Goal: Information Seeking & Learning: Learn about a topic

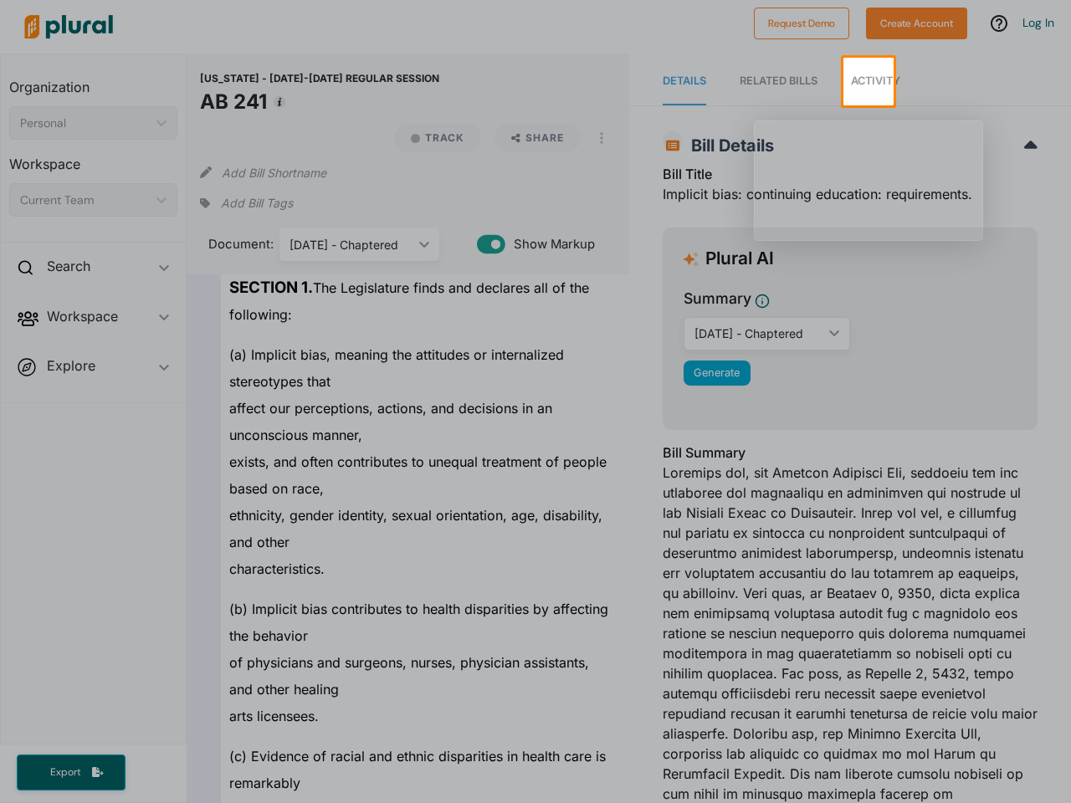
click at [869, 81] on span "Activity" at bounding box center [875, 80] width 49 height 13
click at [536, 28] on div at bounding box center [381, 26] width 729 height 59
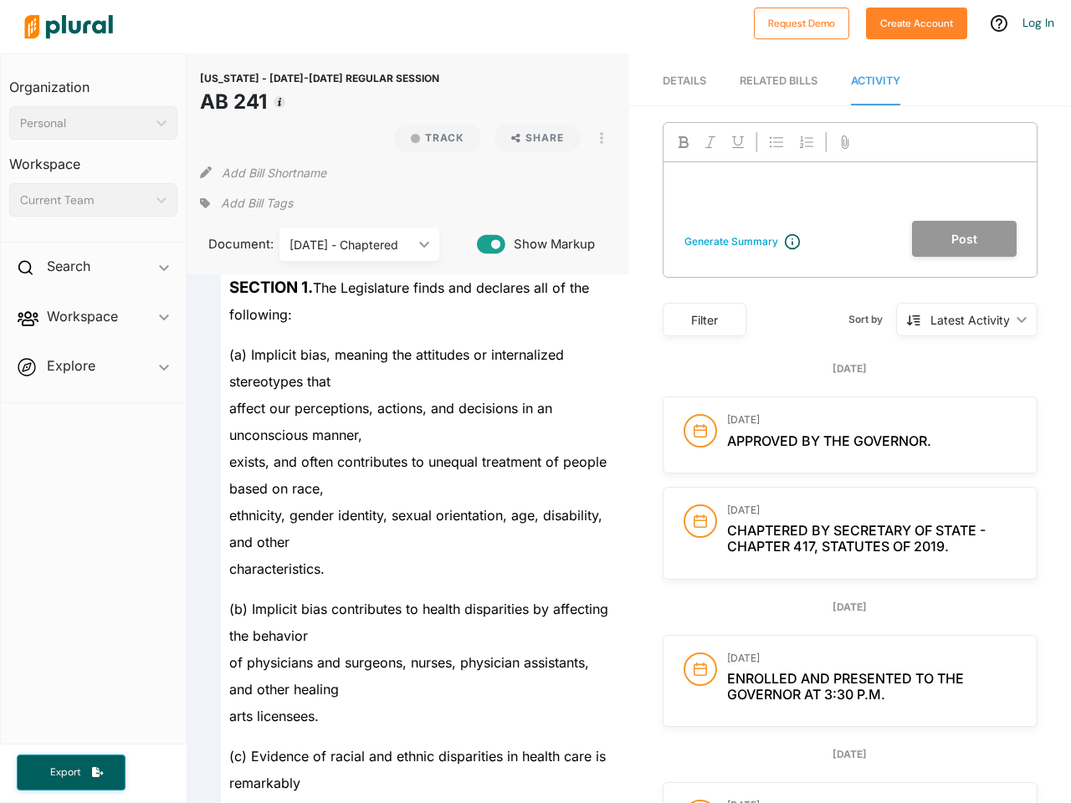
click at [422, 81] on span "[US_STATE] - [DATE]-[DATE] REGULAR SESSION" at bounding box center [319, 78] width 239 height 13
click at [983, 81] on nav "Details RELATED BILLS Activity" at bounding box center [850, 80] width 442 height 52
click at [536, 454] on span "exists, and often contributes to unequal treatment of people based on race," at bounding box center [417, 476] width 377 height 44
click at [868, 180] on div "To leave a note, please Log In or Create an Account. ﻿" at bounding box center [850, 191] width 373 height 59
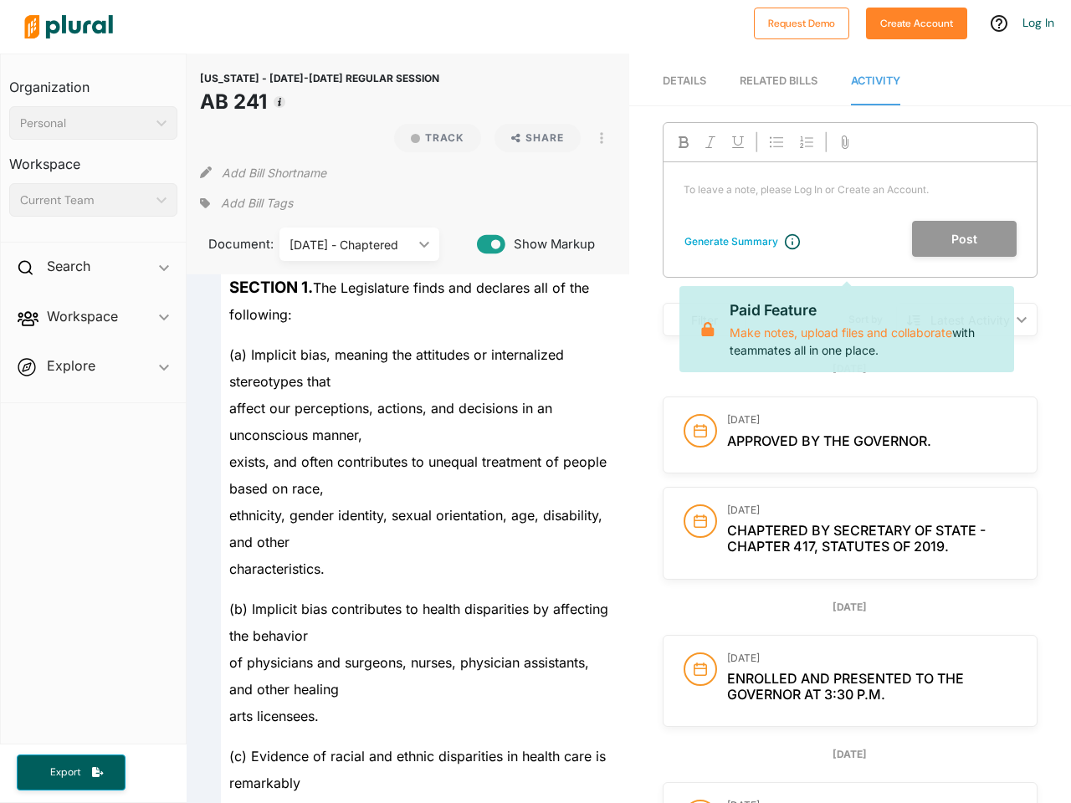
click at [957, 139] on div at bounding box center [850, 142] width 373 height 39
